Goal: Information Seeking & Learning: Compare options

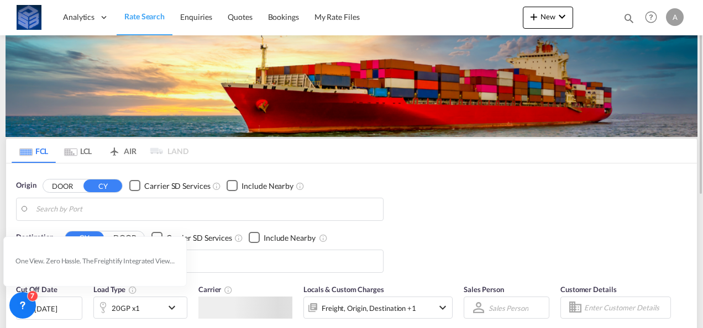
type input "[GEOGRAPHIC_DATA], [GEOGRAPHIC_DATA]"
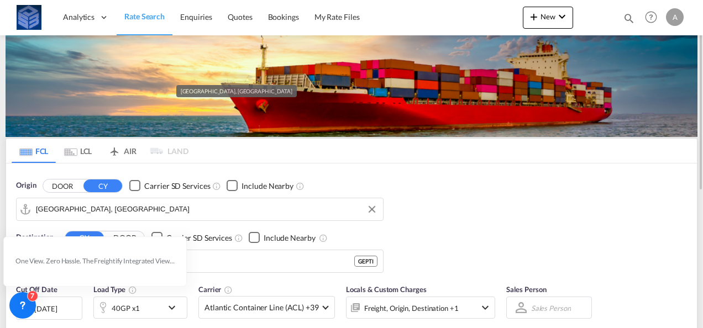
scroll to position [111, 0]
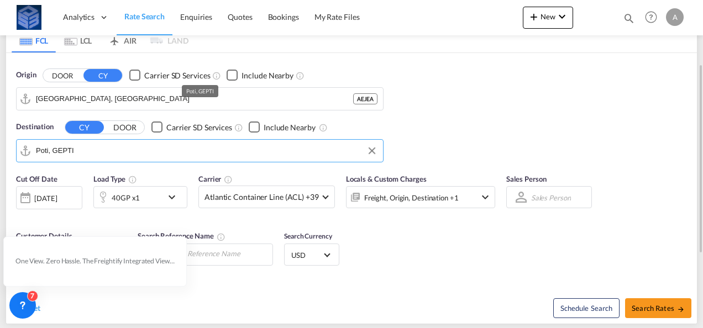
click at [90, 149] on input "Poti, GEPTI" at bounding box center [207, 151] width 342 height 17
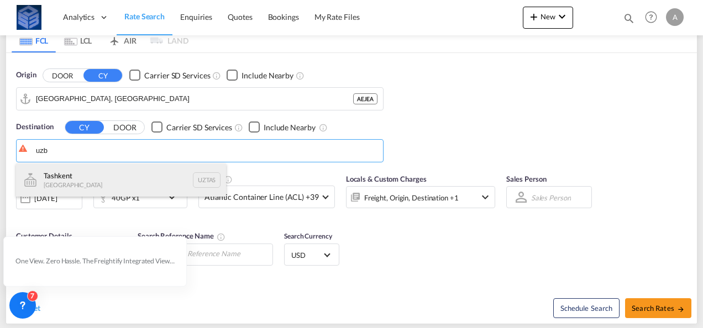
click at [92, 182] on div "Tashkent [GEOGRAPHIC_DATA] UZTAS" at bounding box center [121, 180] width 210 height 33
type input "Tashkent, UZTAS"
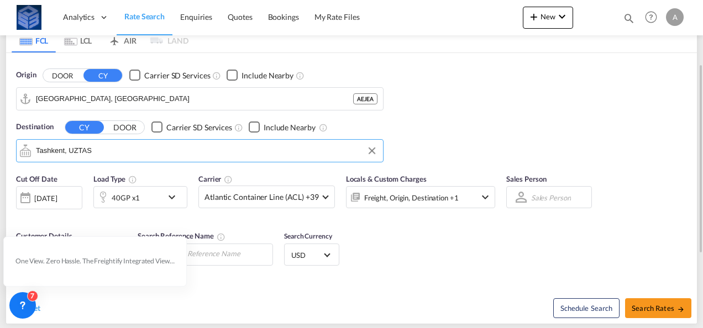
click at [145, 195] on div "40GP x1" at bounding box center [128, 197] width 69 height 22
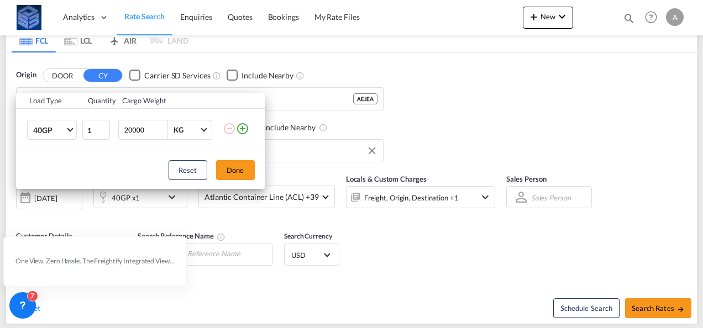
click at [309, 192] on div "Load Type Quantity Cargo Weight 40GP 20GP 40GP 40HC 45HC 20RE 40RE 40HR 20OT 40…" at bounding box center [351, 164] width 703 height 328
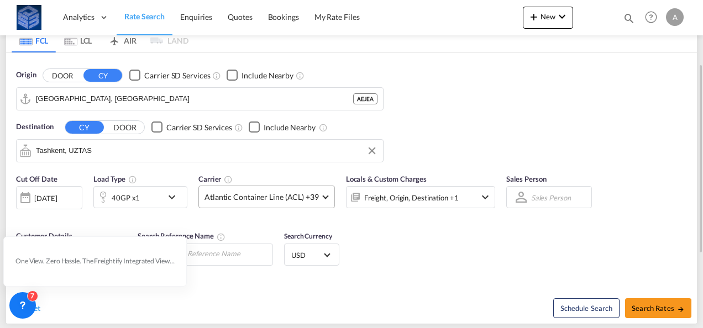
click at [309, 194] on span "Atlantic Container Line (ACL) +39" at bounding box center [262, 197] width 114 height 11
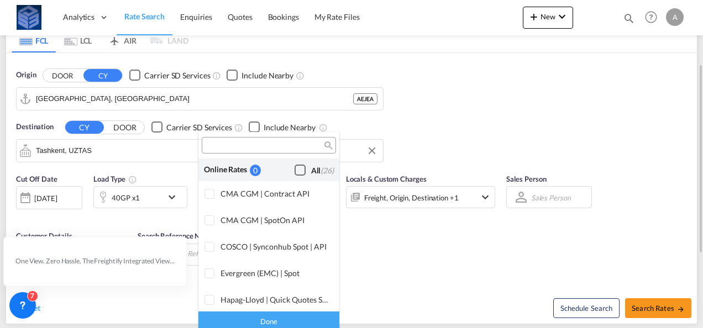
scroll to position [676, 0]
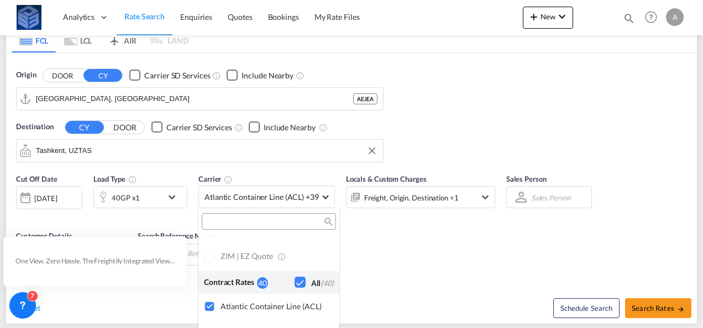
click at [660, 306] on md-backdrop at bounding box center [351, 164] width 703 height 328
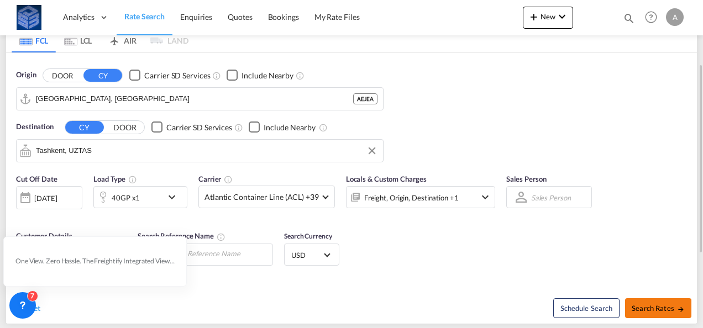
click at [648, 310] on span "Search Rates" at bounding box center [658, 308] width 53 height 9
type input "AEJEA to UZTAS / [DATE]"
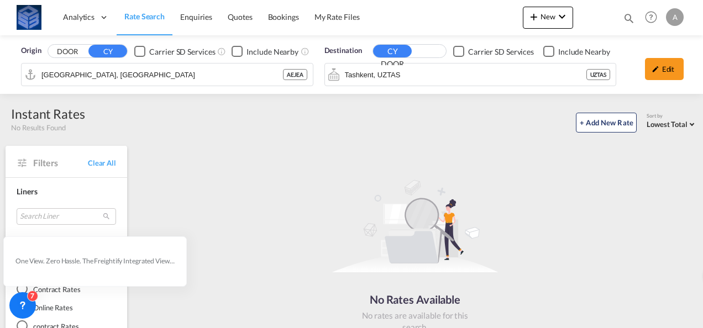
scroll to position [332, 0]
